Goal: Task Accomplishment & Management: Use online tool/utility

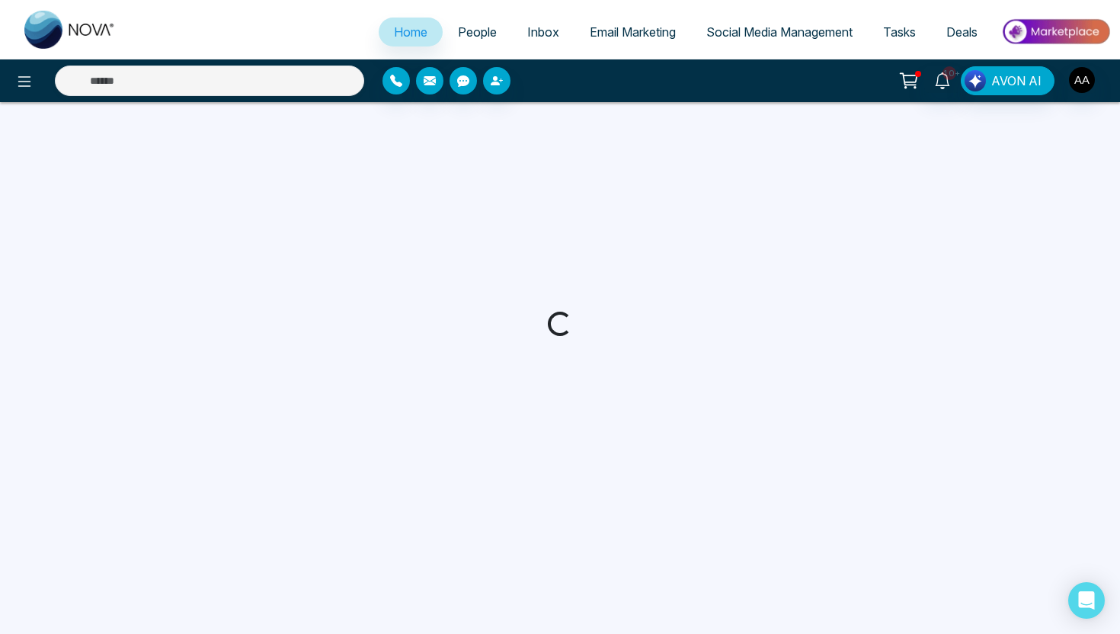
click at [475, 27] on span "People" at bounding box center [477, 31] width 39 height 15
select select "*"
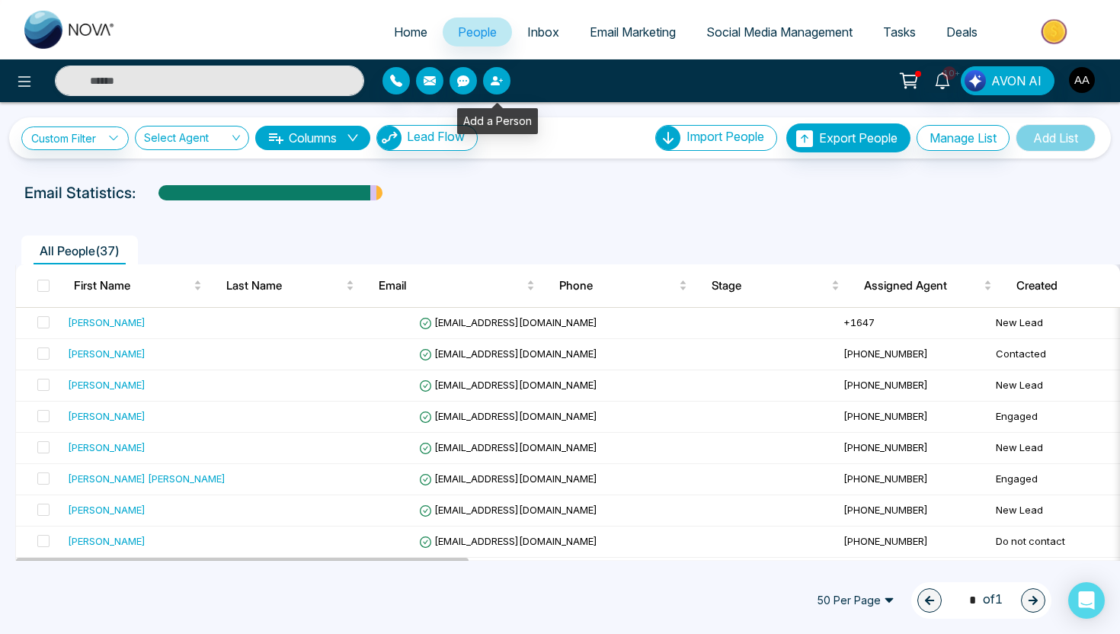
click at [490, 89] on button "button" at bounding box center [496, 80] width 27 height 27
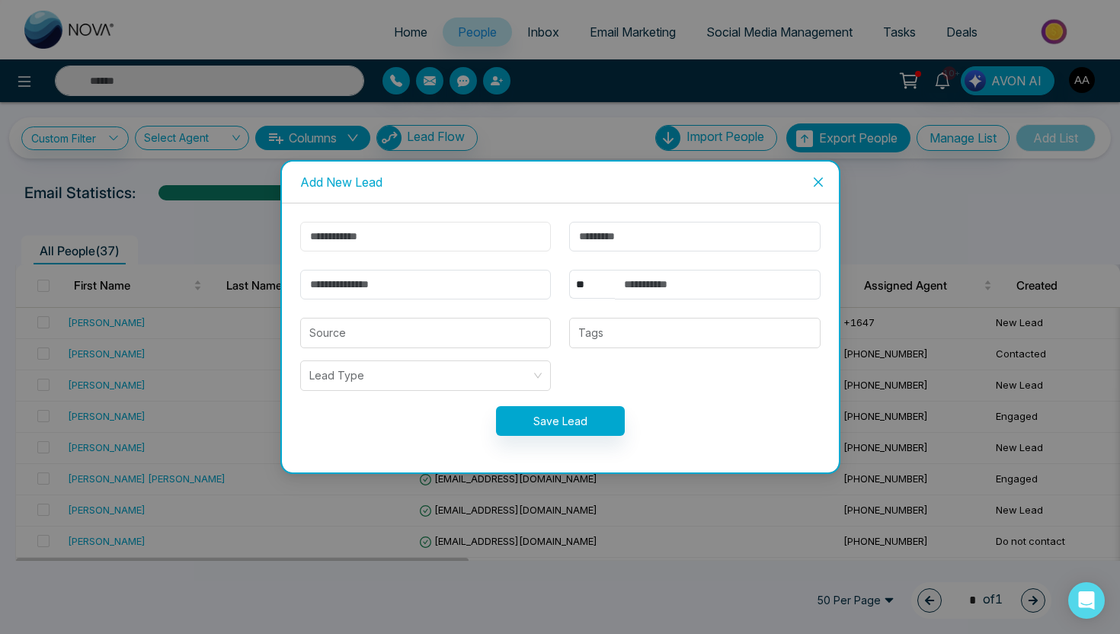
click at [455, 242] on input "text" at bounding box center [425, 237] width 251 height 30
type input "****"
click at [615, 242] on input "text" at bounding box center [694, 237] width 251 height 30
type input "******"
click at [461, 289] on input "email" at bounding box center [425, 285] width 251 height 30
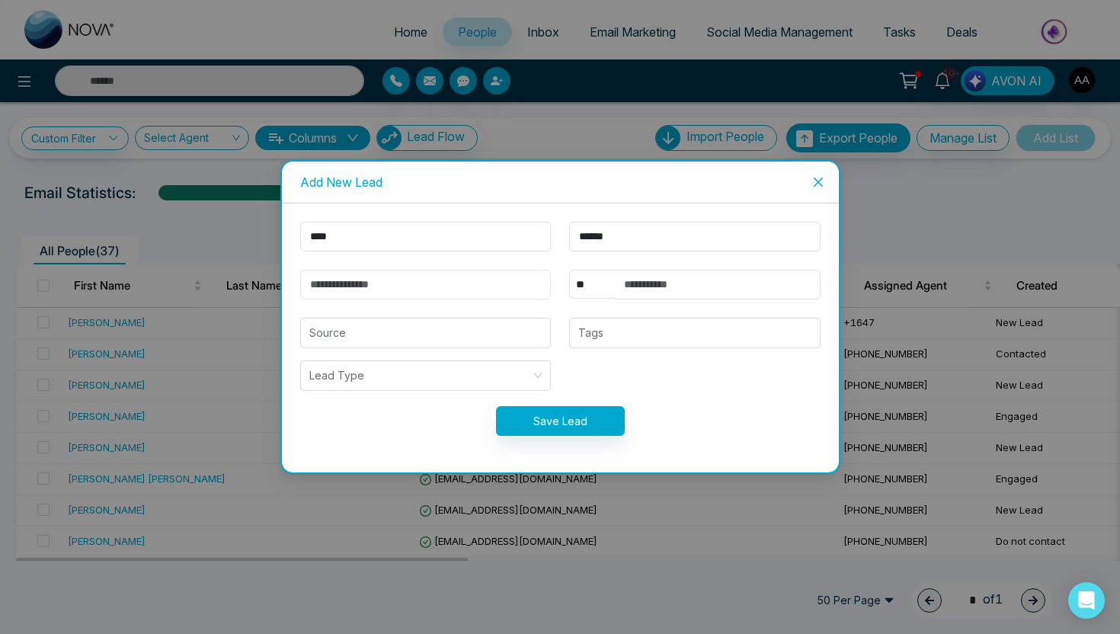
type input "**********"
click at [662, 280] on input "text" at bounding box center [718, 285] width 206 height 30
type input "**********"
click at [694, 393] on form "**********" at bounding box center [560, 338] width 538 height 232
click at [577, 416] on button "Save Lead" at bounding box center [560, 421] width 129 height 30
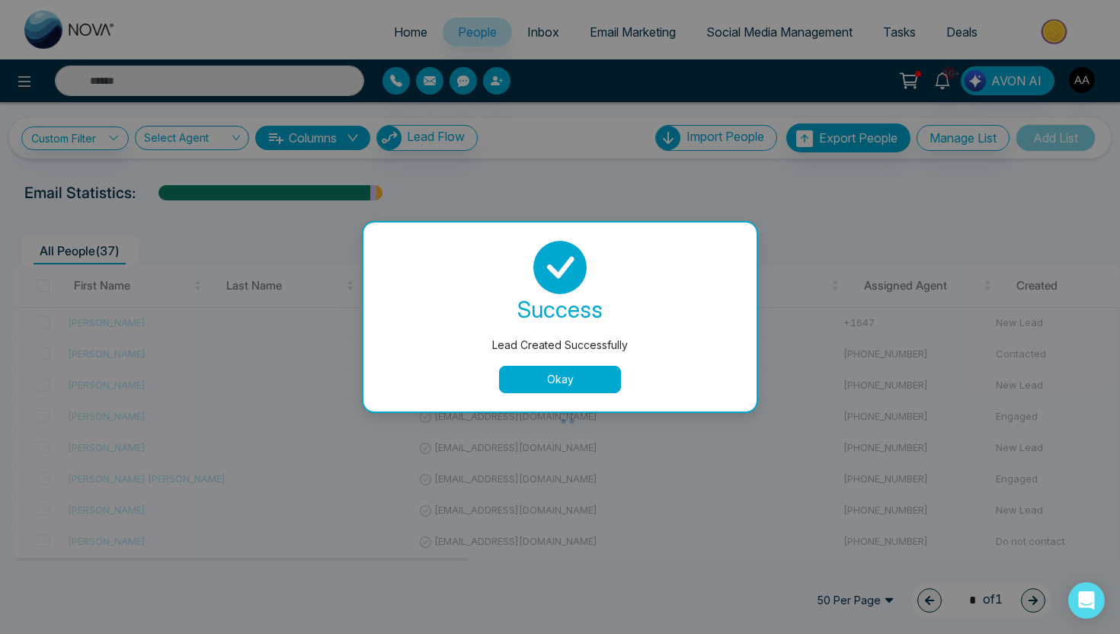
click at [529, 384] on button "Okay" at bounding box center [560, 379] width 122 height 27
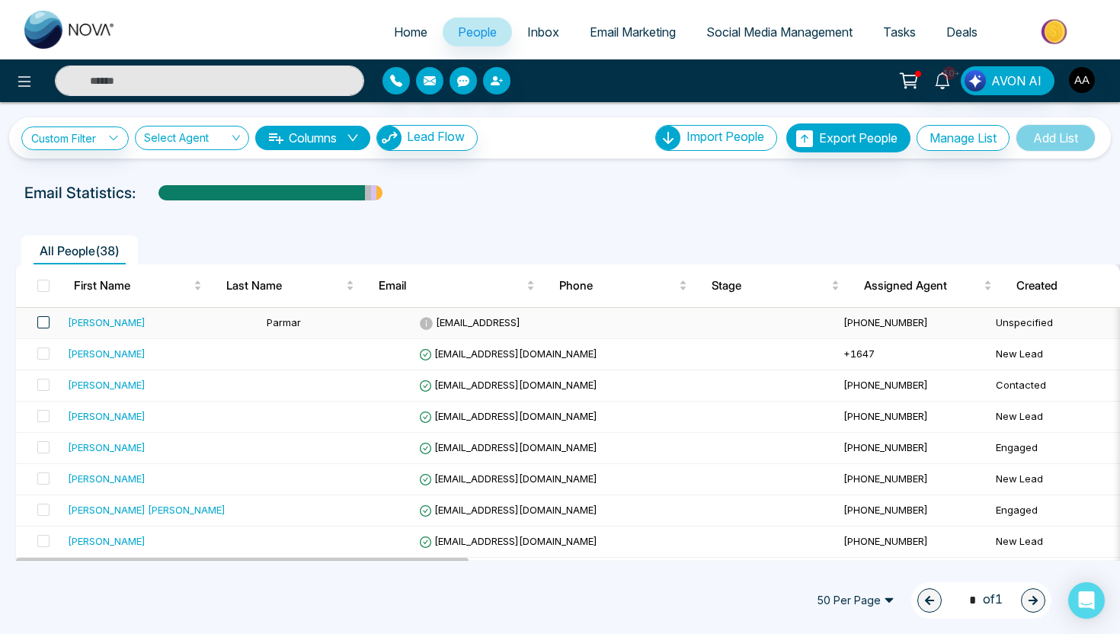
click at [43, 322] on span at bounding box center [43, 322] width 12 height 12
click at [420, 322] on icon at bounding box center [426, 323] width 13 height 13
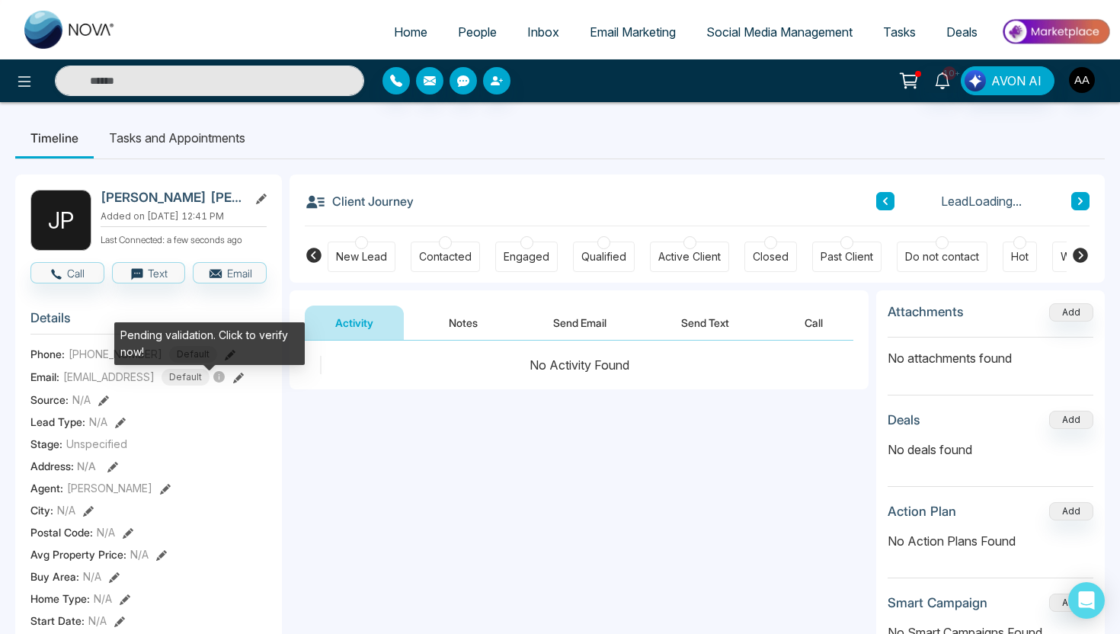
click at [213, 382] on icon at bounding box center [218, 376] width 11 height 11
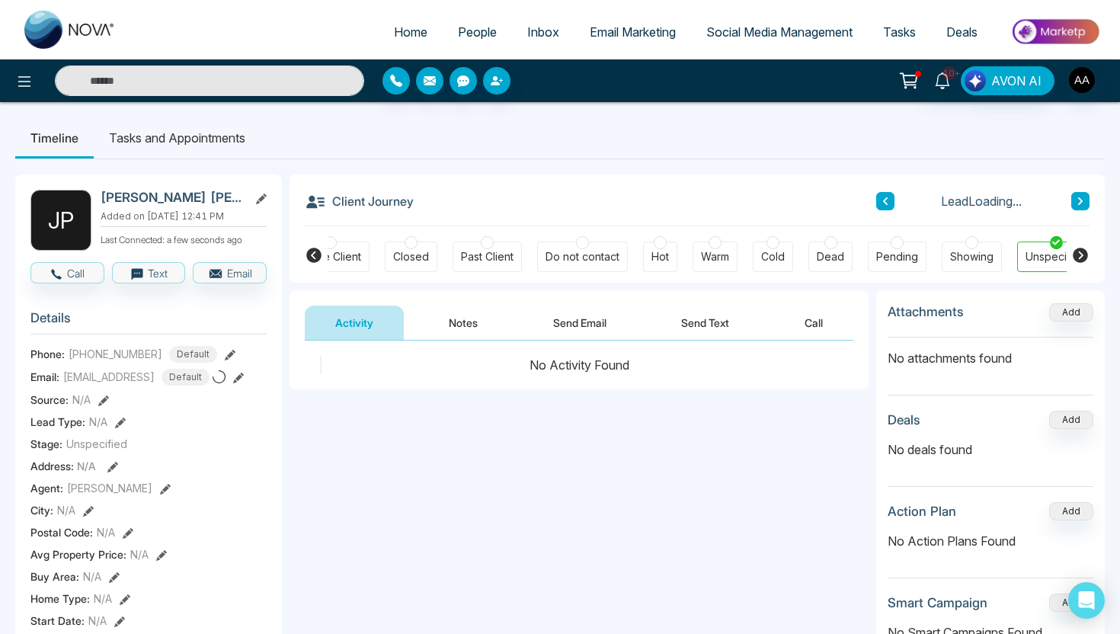
scroll to position [0, 386]
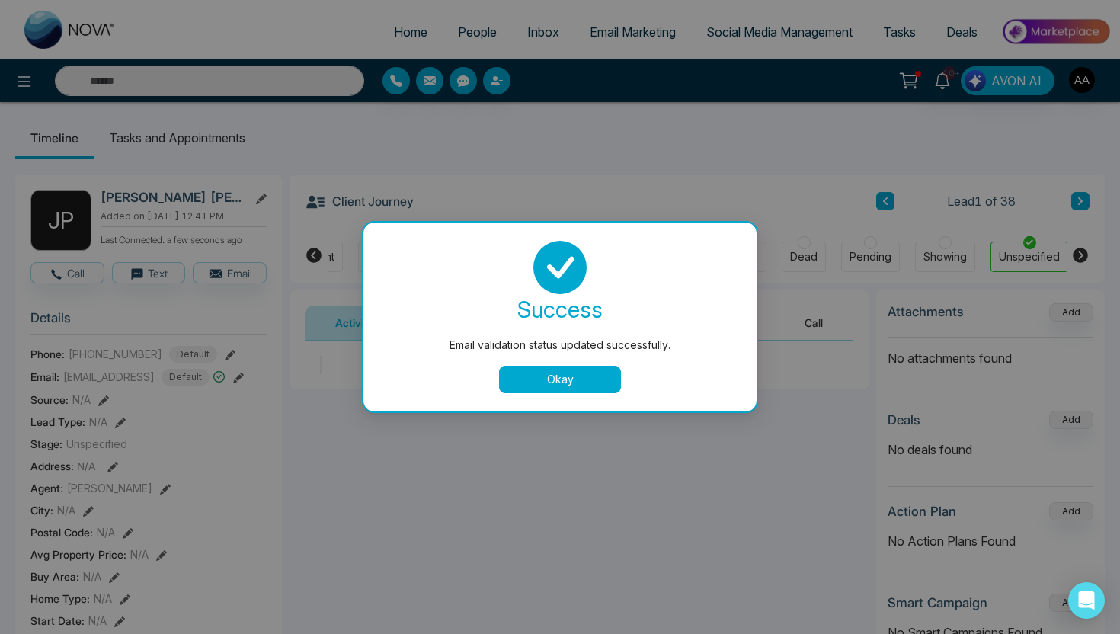
click at [547, 384] on button "Okay" at bounding box center [560, 379] width 122 height 27
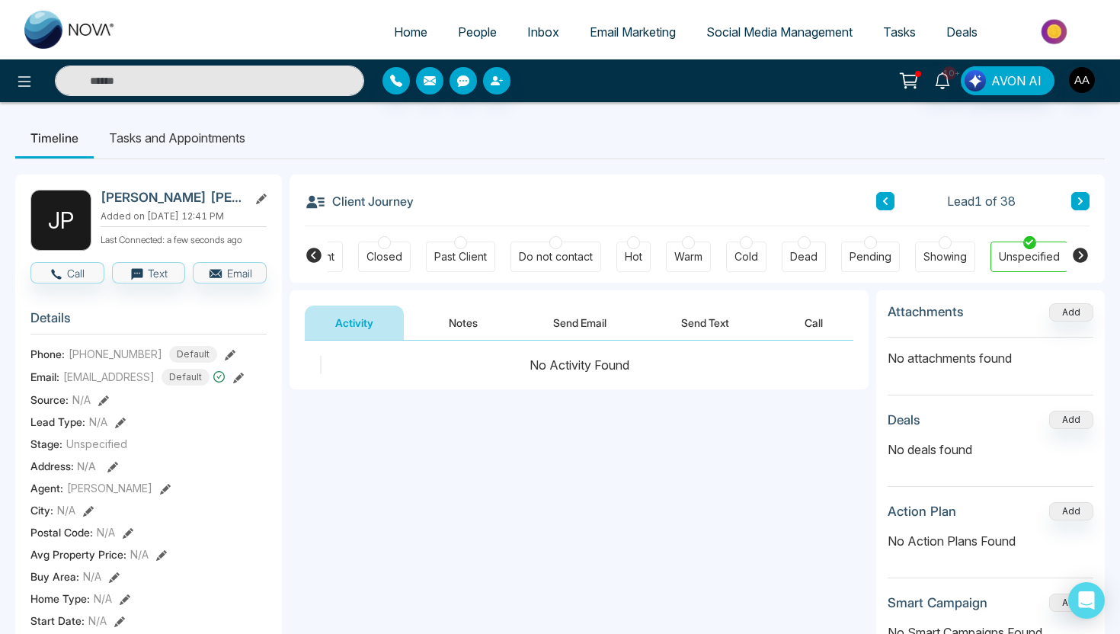
click at [468, 37] on span "People" at bounding box center [477, 31] width 39 height 15
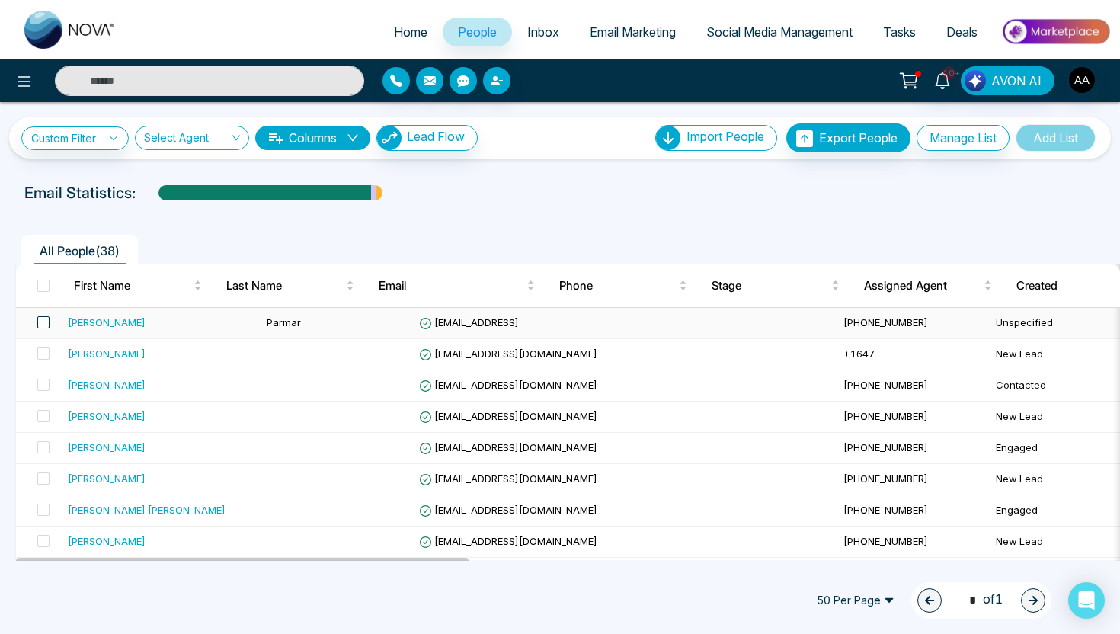
click at [42, 323] on span at bounding box center [43, 322] width 12 height 12
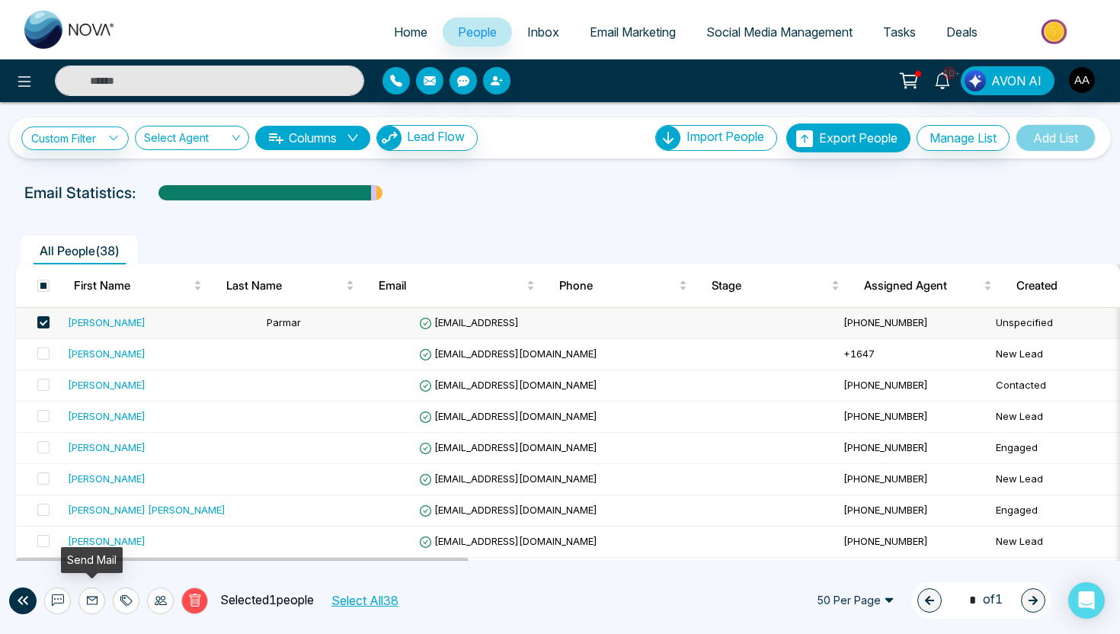
click at [97, 601] on icon at bounding box center [92, 600] width 12 height 12
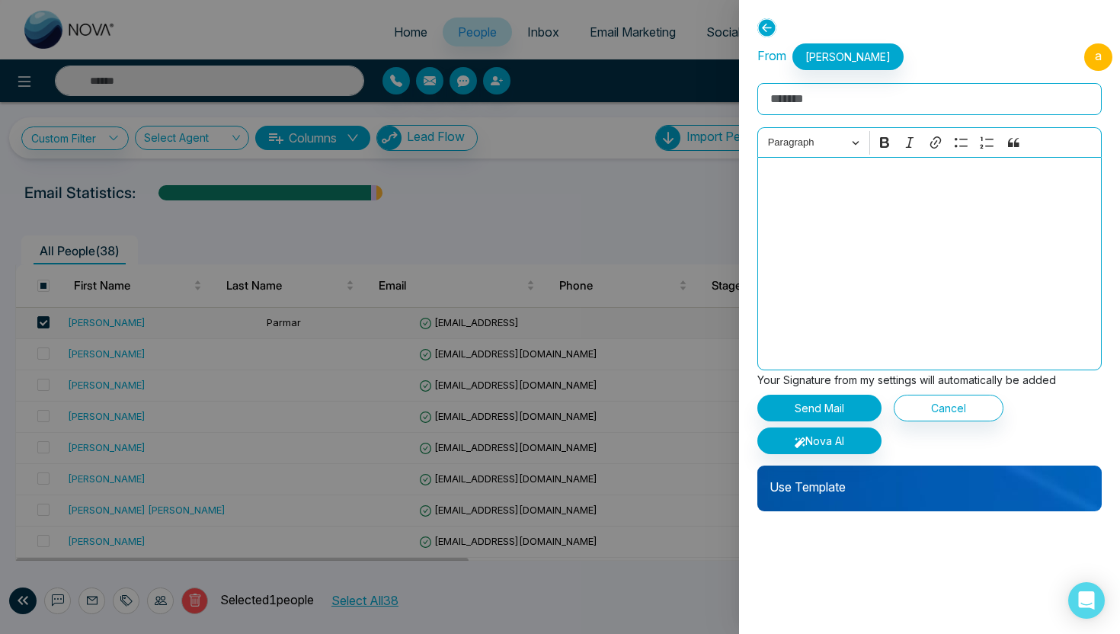
click at [806, 485] on p "Use Template" at bounding box center [929, 480] width 344 height 30
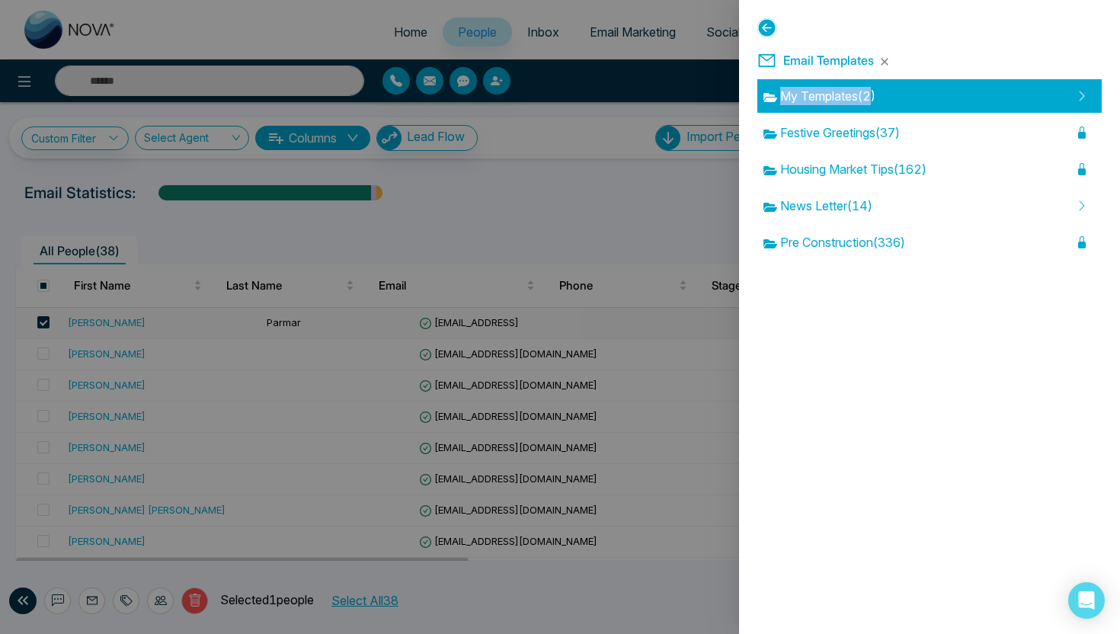
click at [875, 87] on span "My Templates ( 2 )" at bounding box center [819, 96] width 112 height 18
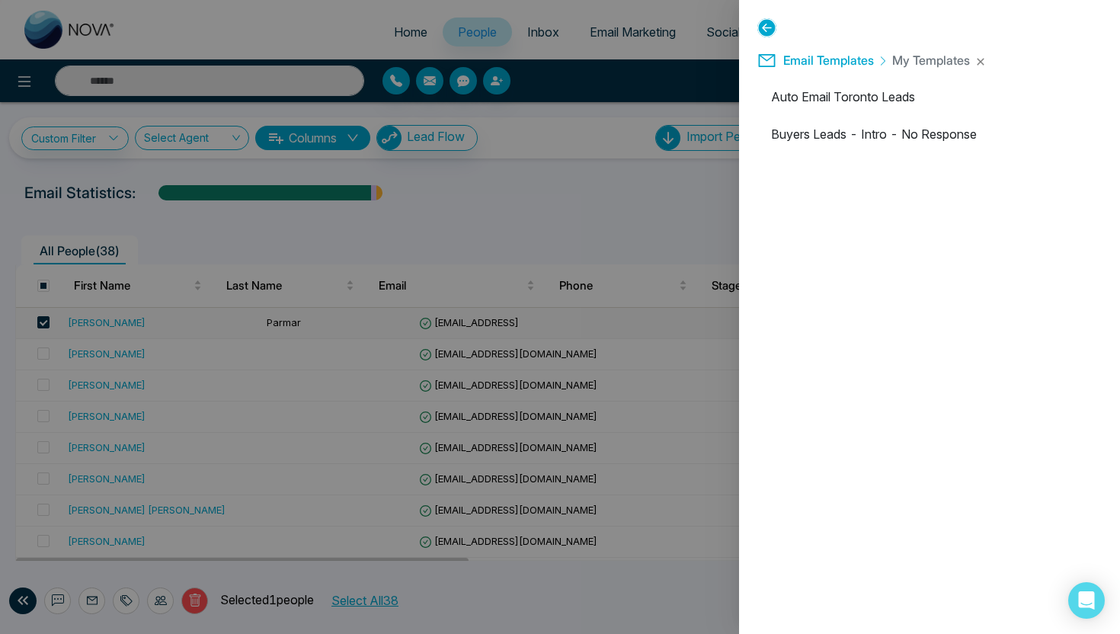
click at [769, 31] on icon at bounding box center [766, 27] width 19 height 19
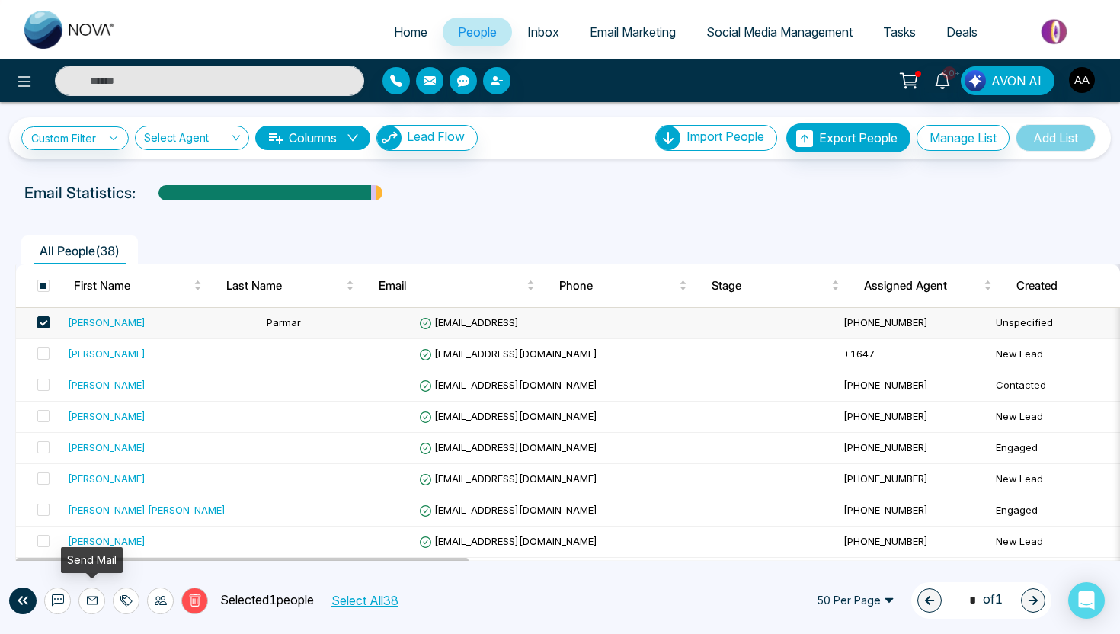
click at [94, 596] on icon at bounding box center [92, 600] width 11 height 8
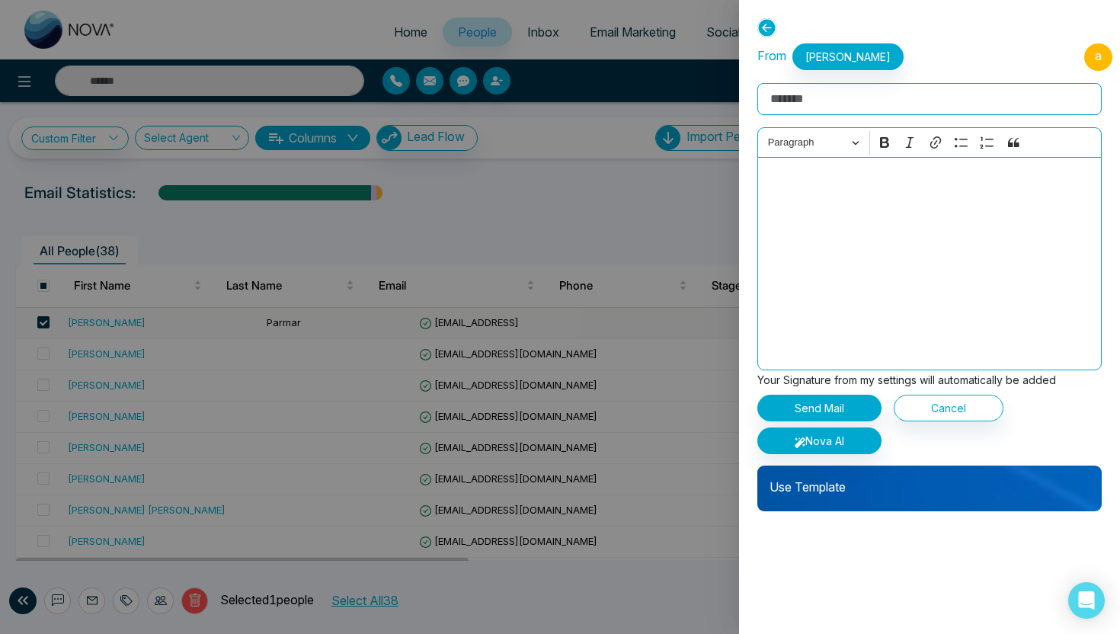
click at [812, 491] on p "Use Template" at bounding box center [929, 480] width 344 height 30
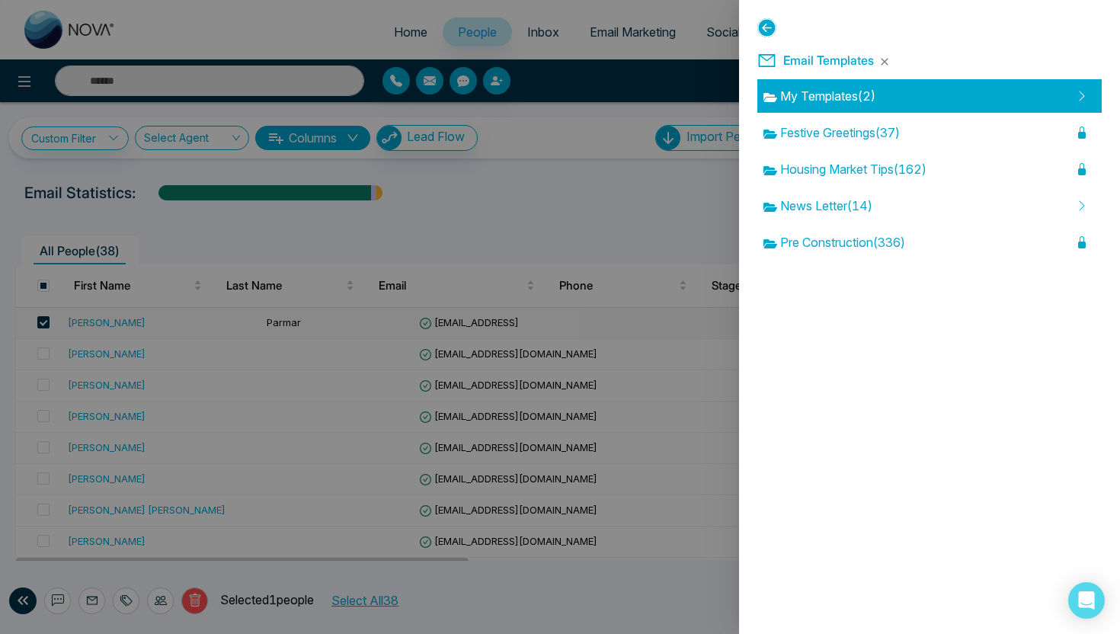
click at [846, 88] on span "My Templates ( 2 )" at bounding box center [819, 96] width 112 height 18
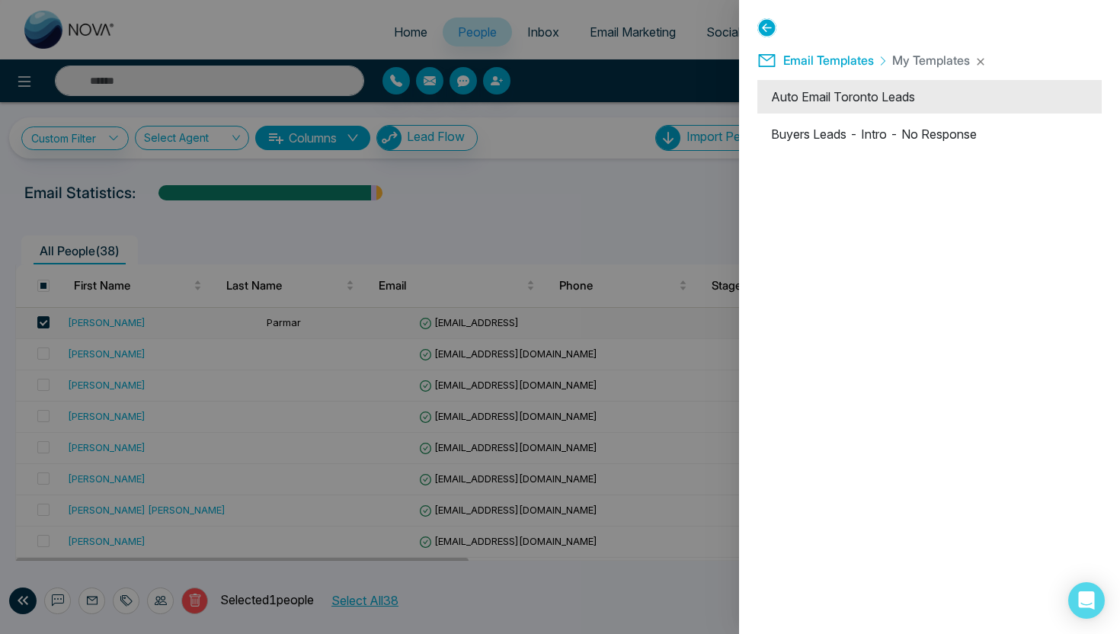
click at [844, 107] on li "Auto Email Toronto Leads" at bounding box center [929, 97] width 344 height 34
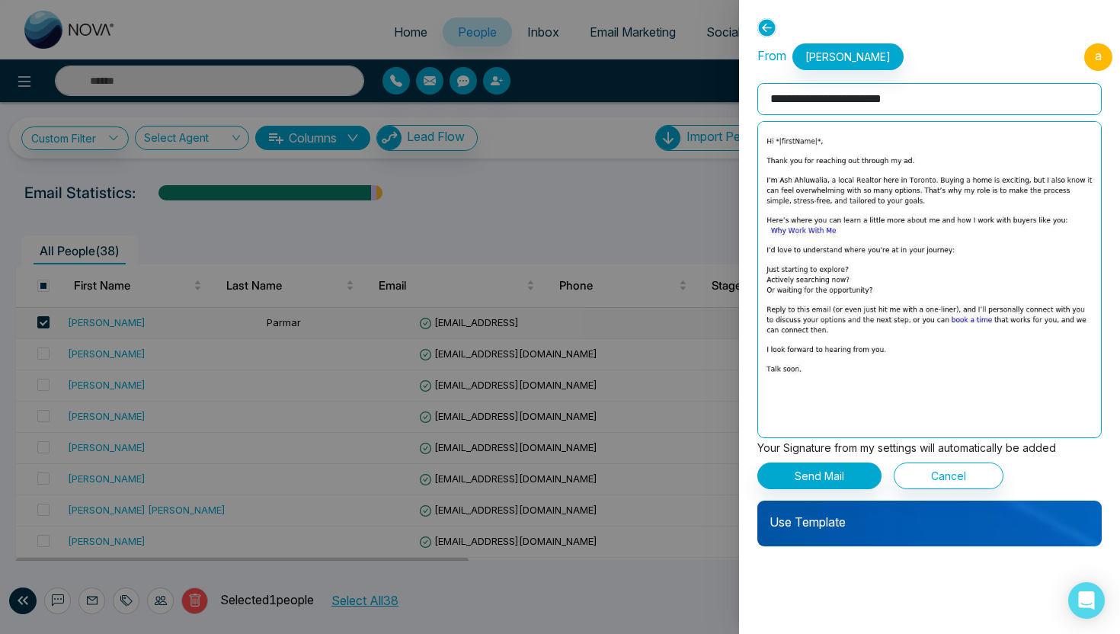
click at [885, 106] on input "**********" at bounding box center [929, 99] width 344 height 32
type input "**********"
click at [889, 341] on img at bounding box center [928, 260] width 685 height 276
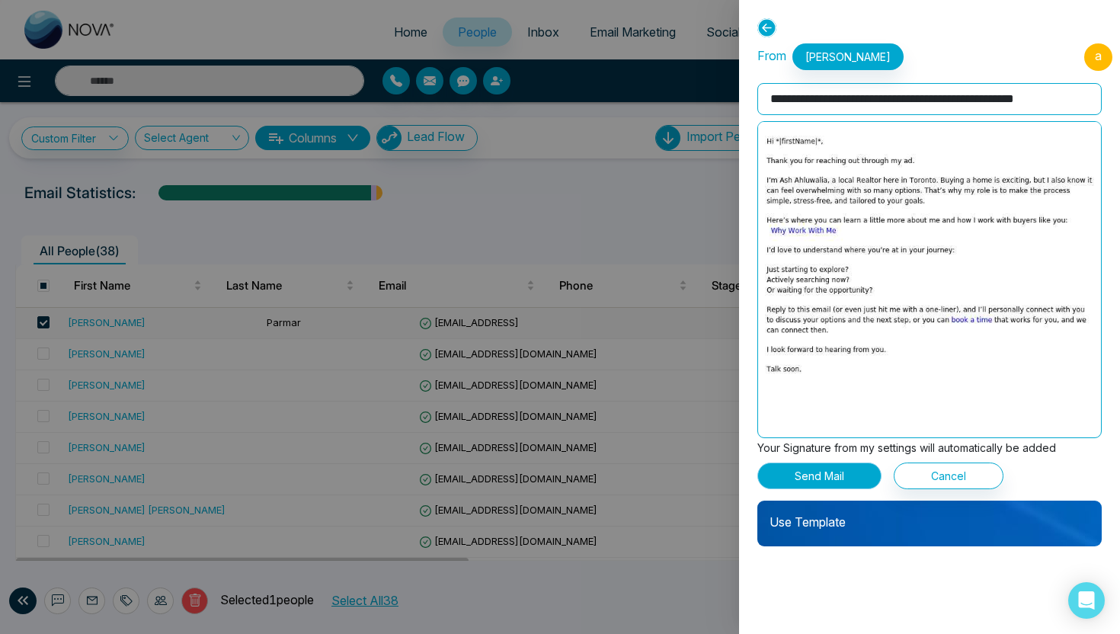
click at [836, 478] on button "Send Mail" at bounding box center [819, 475] width 124 height 27
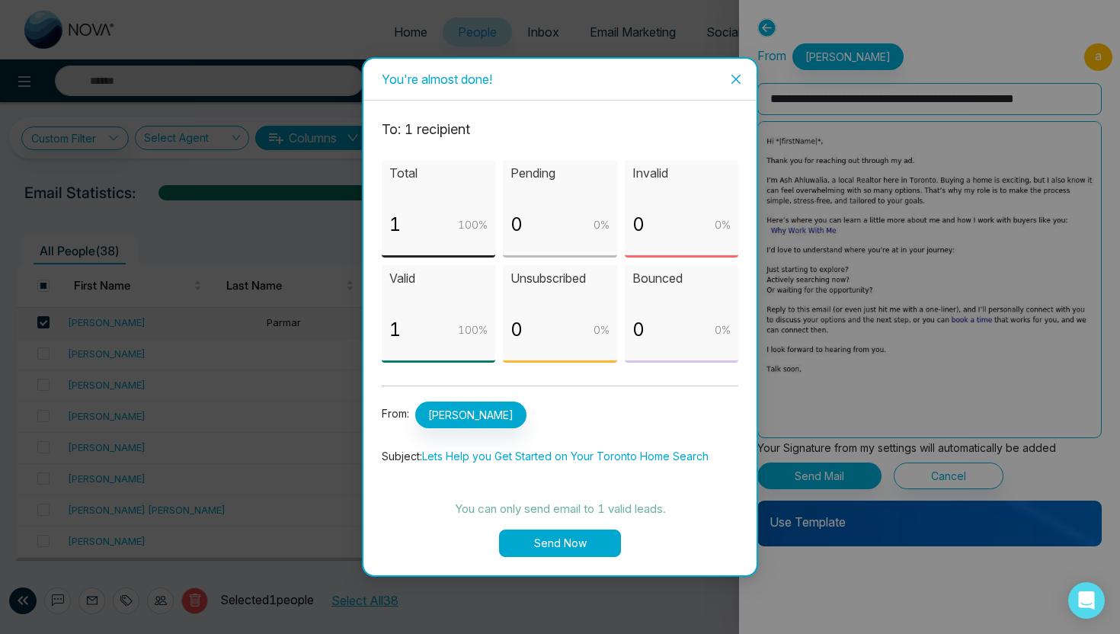
click at [561, 544] on button "Send Now" at bounding box center [560, 542] width 122 height 27
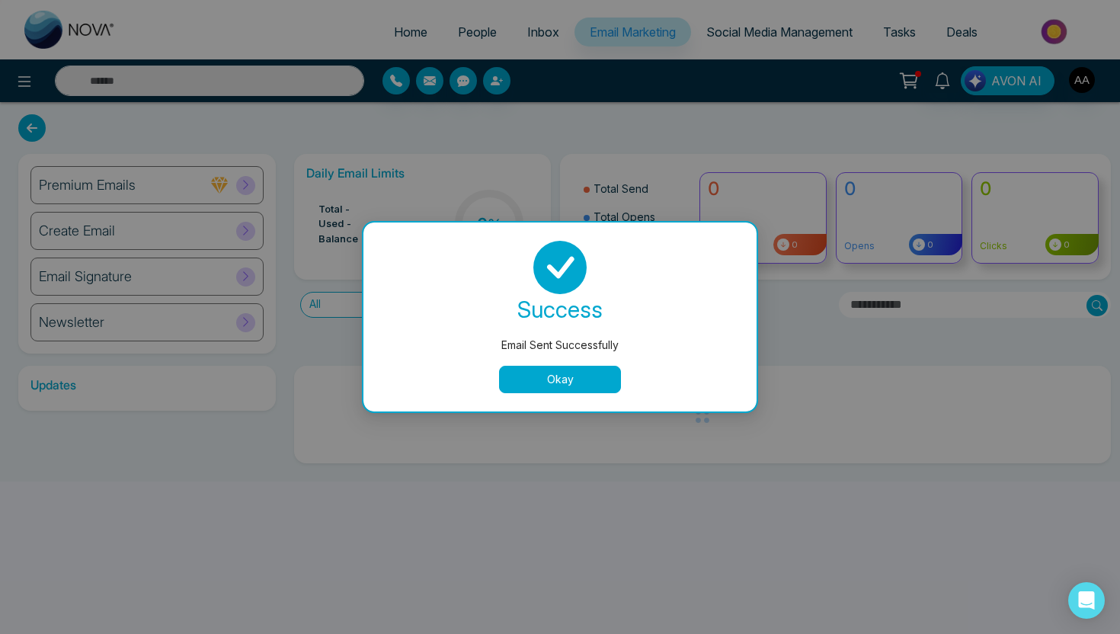
click at [531, 377] on button "Okay" at bounding box center [560, 379] width 122 height 27
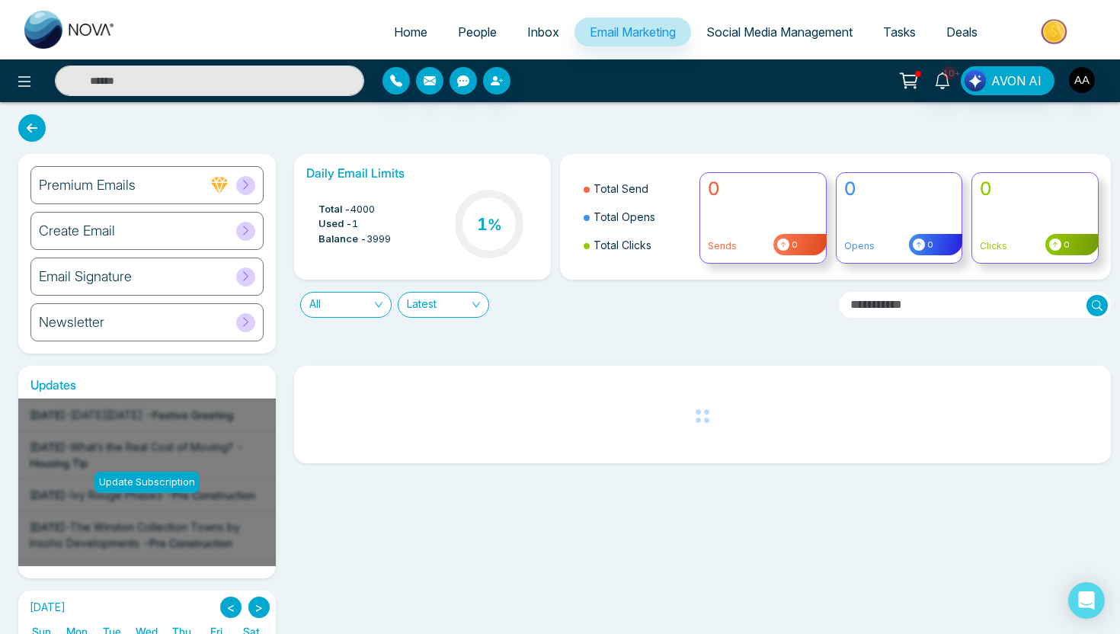
click at [471, 27] on span "People" at bounding box center [477, 31] width 39 height 15
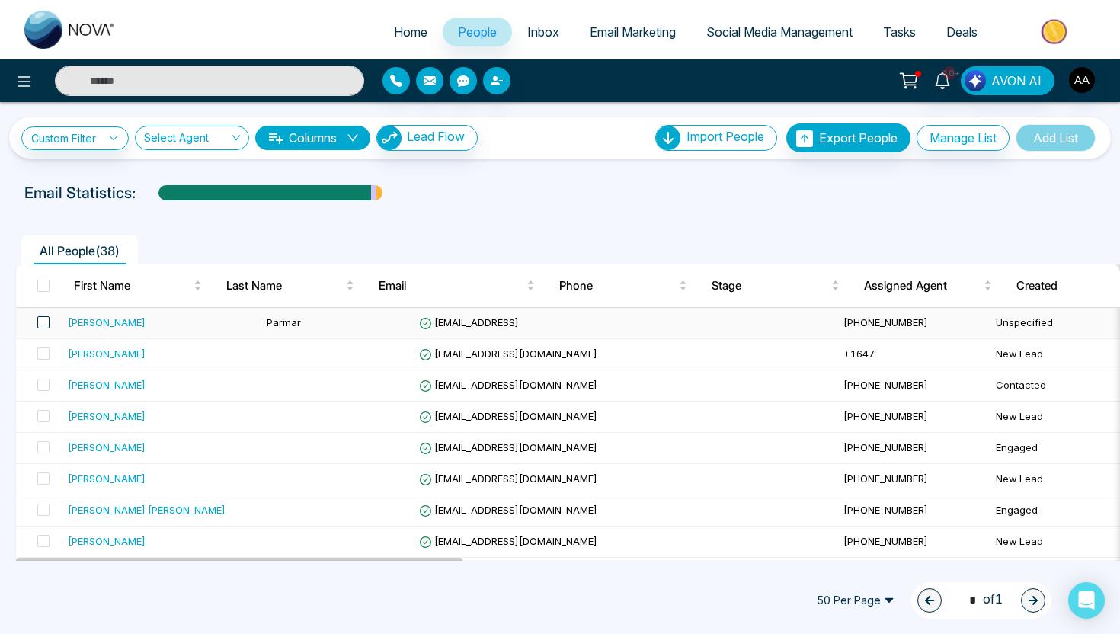
click at [46, 318] on span at bounding box center [43, 322] width 12 height 12
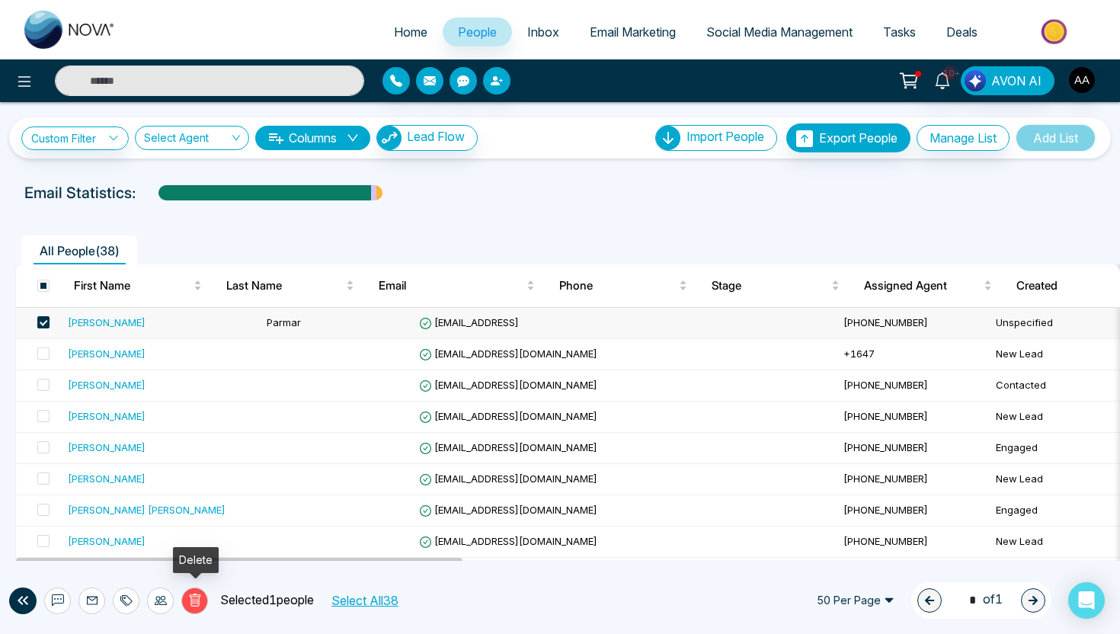
click at [197, 604] on icon at bounding box center [195, 600] width 14 height 14
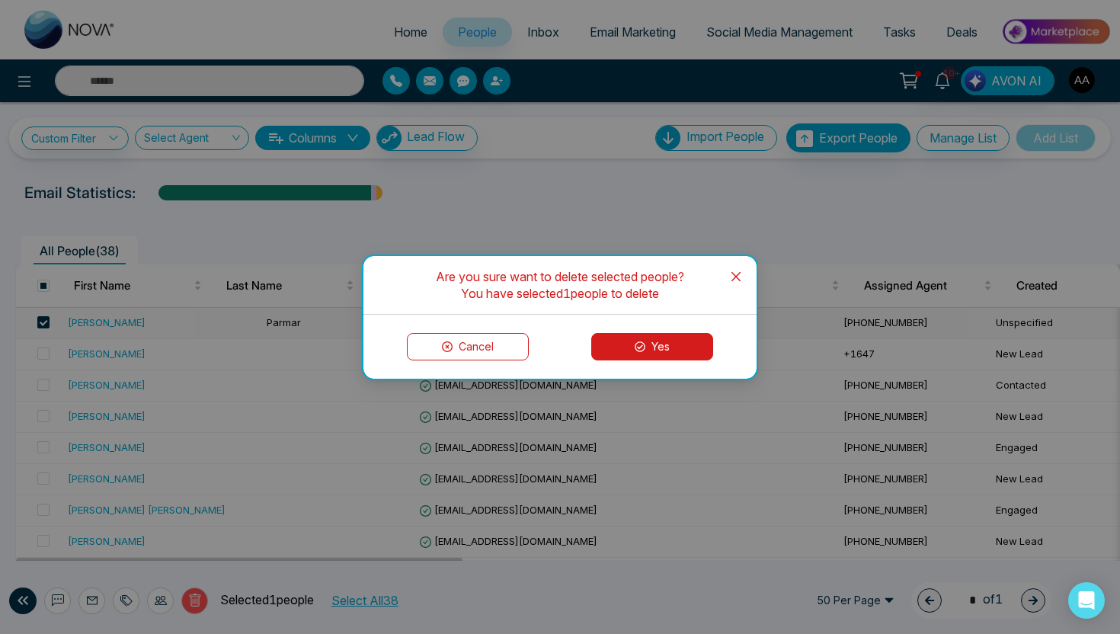
click at [654, 340] on button "Yes" at bounding box center [652, 346] width 122 height 27
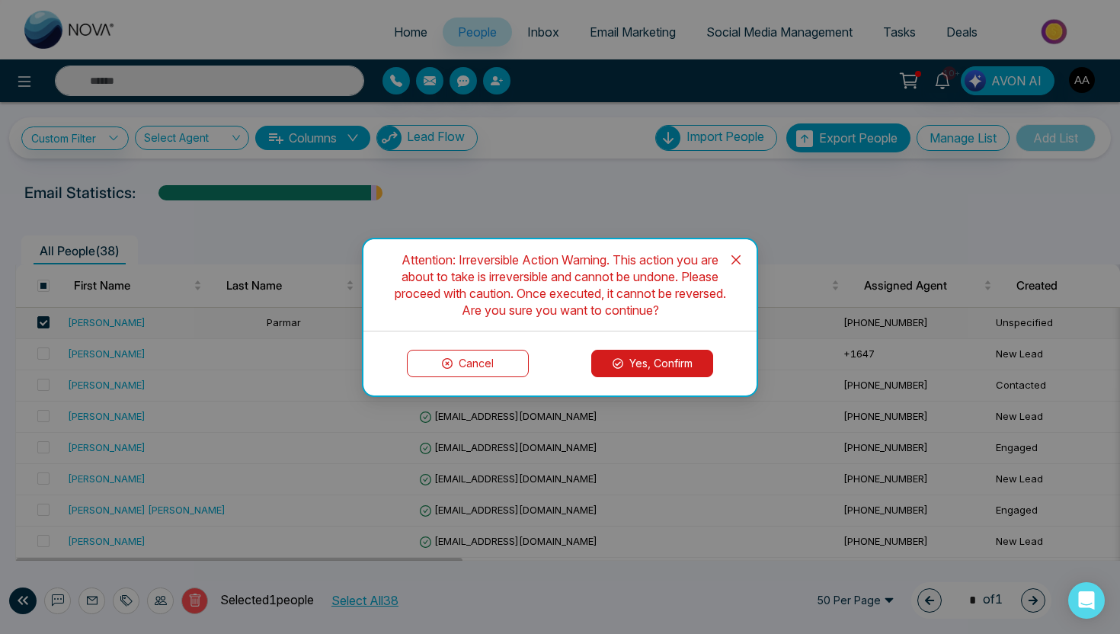
click at [654, 364] on button "Yes, Confirm" at bounding box center [652, 363] width 122 height 27
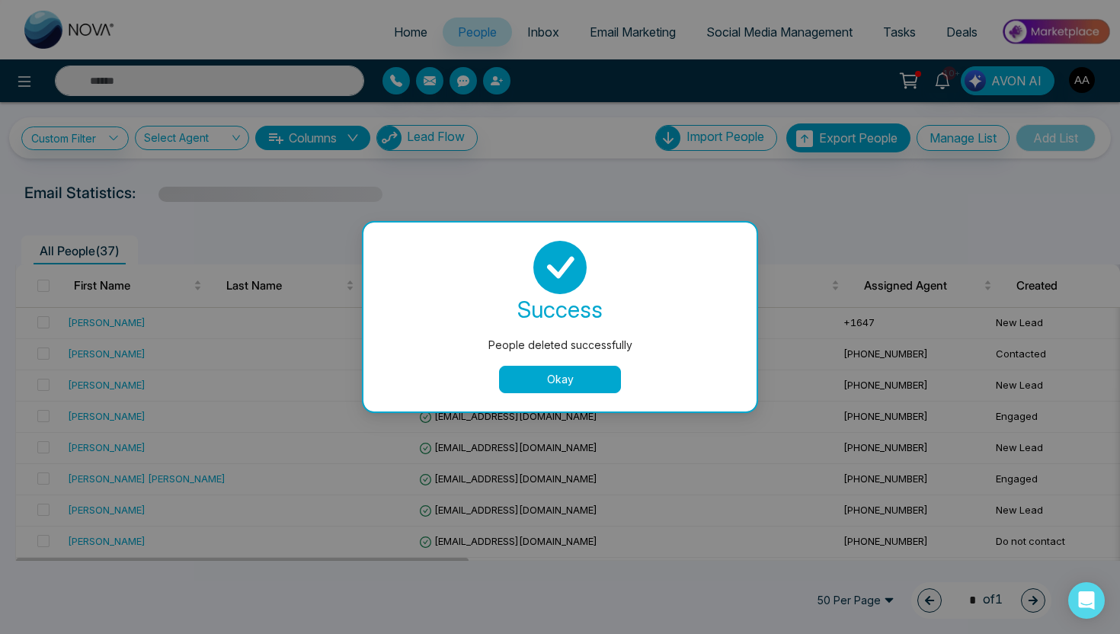
click at [567, 380] on button "Okay" at bounding box center [560, 379] width 122 height 27
